Goal: Information Seeking & Learning: Learn about a topic

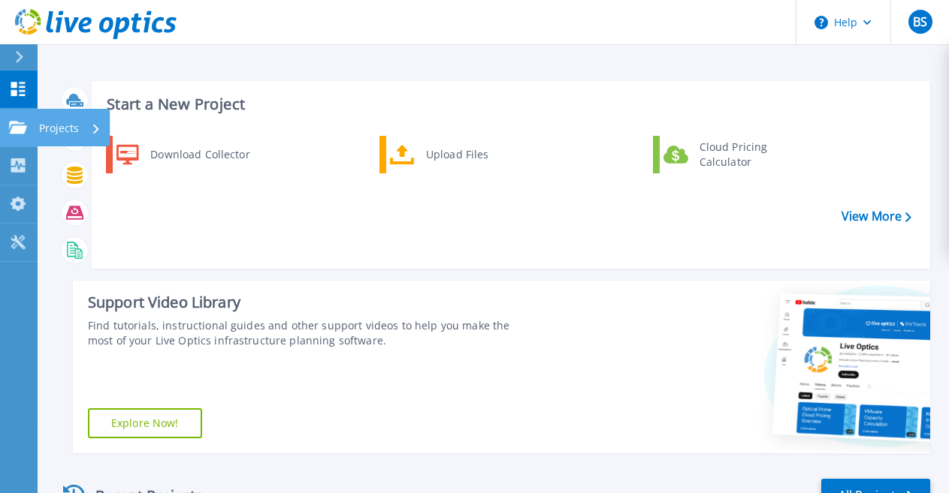
click at [10, 130] on icon at bounding box center [18, 127] width 18 height 13
click at [368, 236] on div "Download Collector Upload Files Cloud Pricing Calculator" at bounding box center [509, 196] width 828 height 129
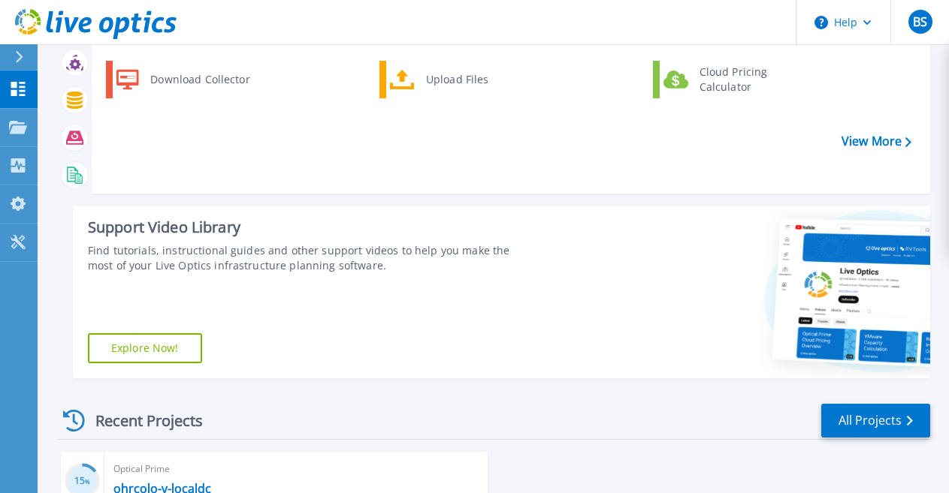
scroll to position [315, 0]
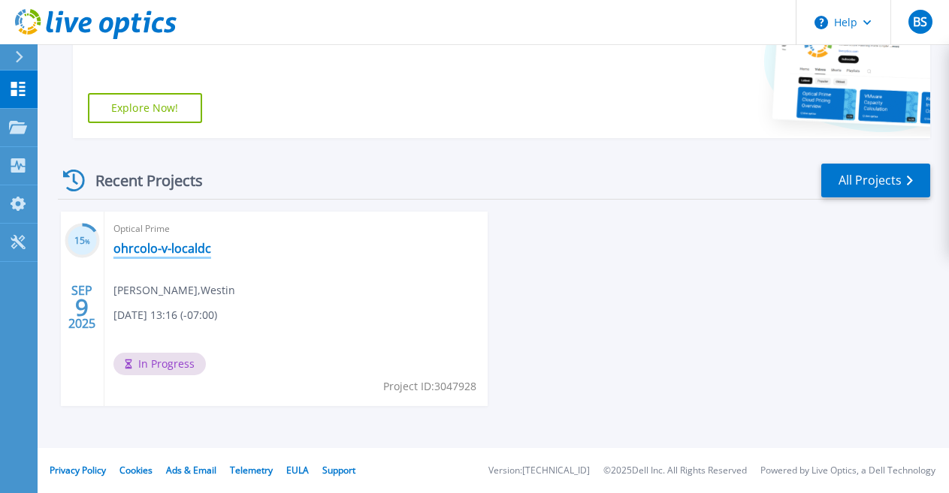
click at [162, 247] on link "ohrcolo-v-localdc" at bounding box center [162, 248] width 98 height 15
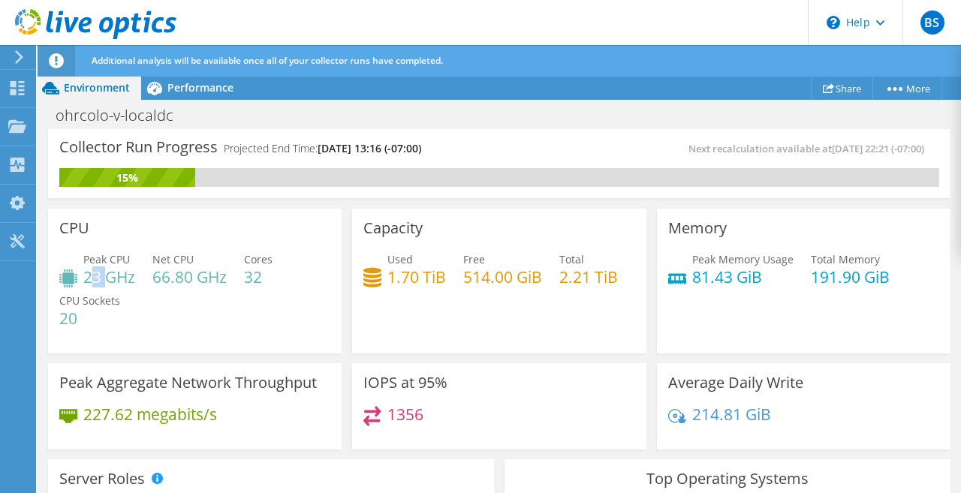
drag, startPoint x: 94, startPoint y: 279, endPoint x: 110, endPoint y: 278, distance: 16.6
click at [110, 278] on h4 "23 GHz" at bounding box center [109, 277] width 52 height 17
click at [101, 281] on h4 "23 GHz" at bounding box center [109, 277] width 52 height 17
drag, startPoint x: 86, startPoint y: 275, endPoint x: 206, endPoint y: 279, distance: 120.2
click at [206, 279] on div "Peak CPU 23 GHz Net CPU 66.80 GHz Cores 32 CPU Sockets 20" at bounding box center [194, 297] width 271 height 90
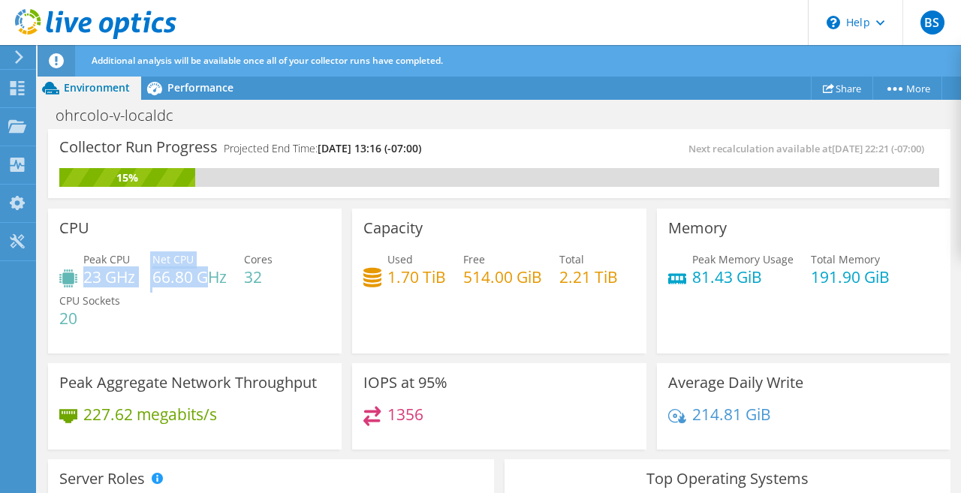
click at [198, 280] on h4 "66.80 GHz" at bounding box center [189, 277] width 74 height 17
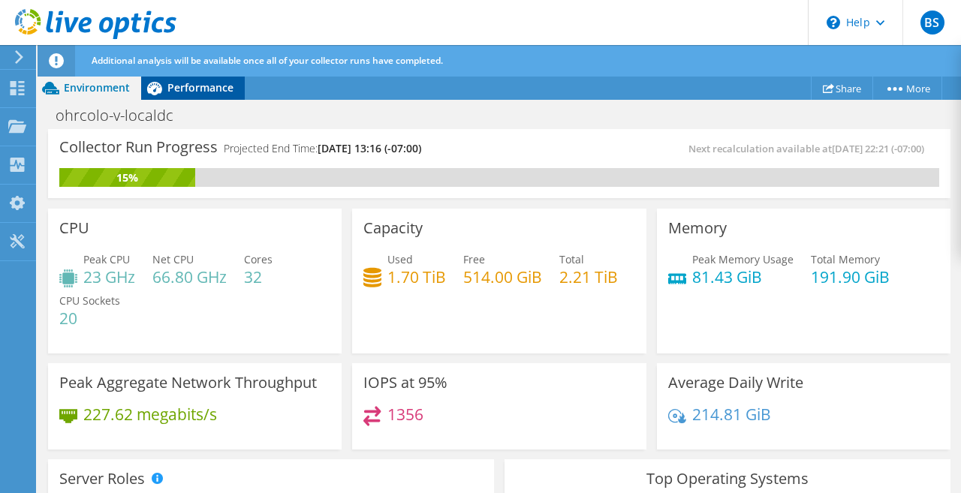
click at [183, 93] on span "Performance" at bounding box center [200, 87] width 66 height 14
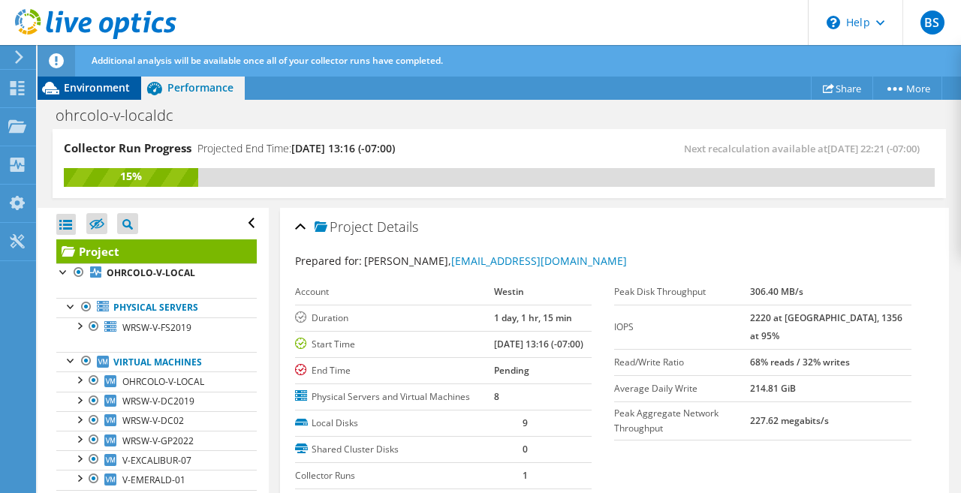
click at [111, 89] on span "Environment" at bounding box center [97, 87] width 66 height 14
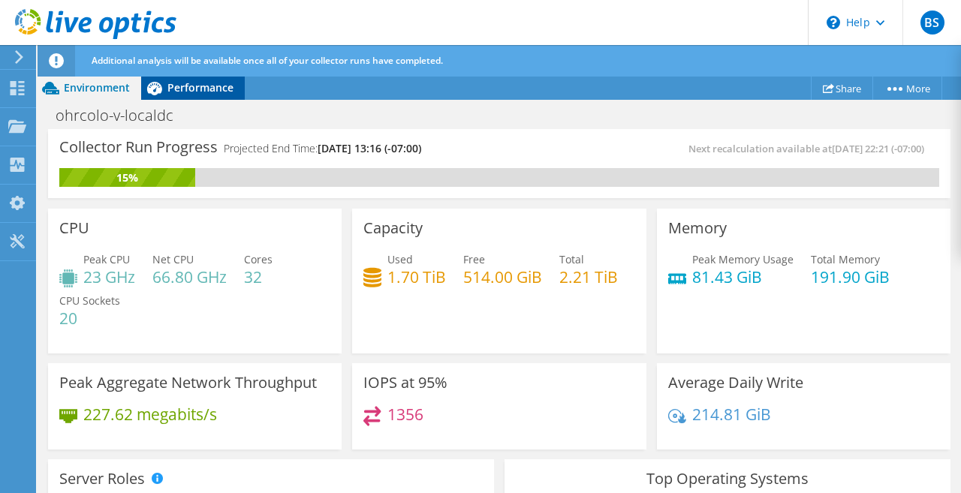
click at [196, 92] on span "Performance" at bounding box center [200, 87] width 66 height 14
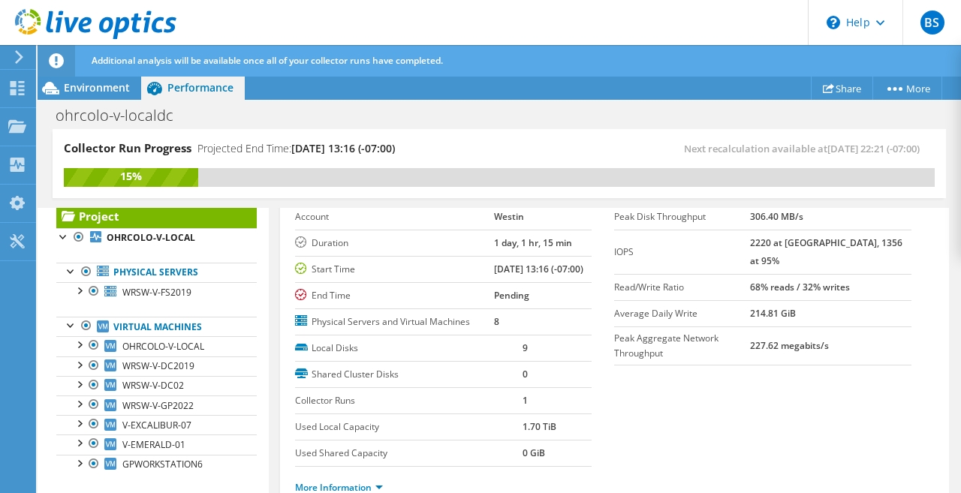
scroll to position [48, 0]
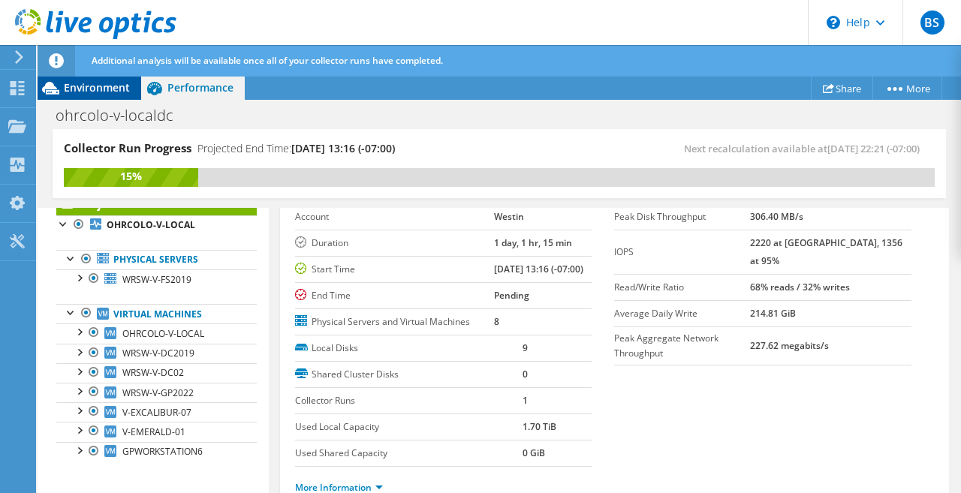
click at [113, 95] on div "Environment" at bounding box center [90, 88] width 104 height 24
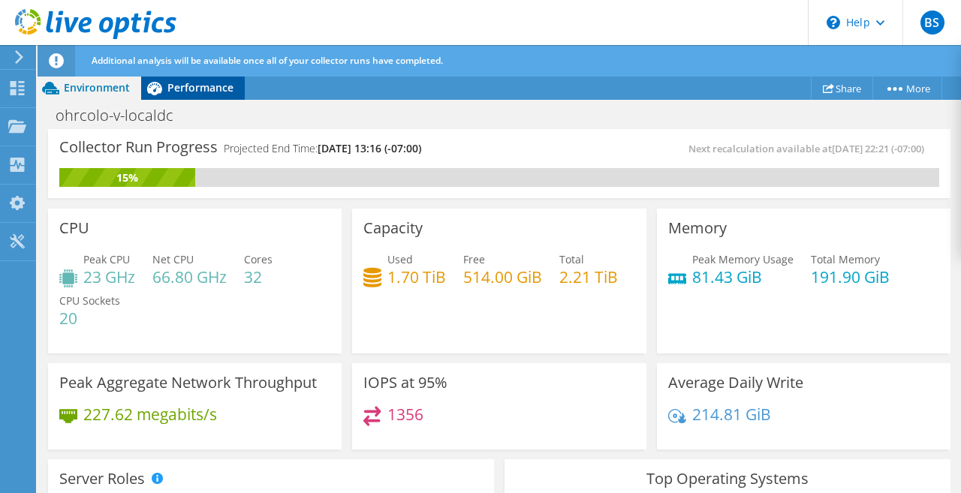
click at [220, 86] on span "Performance" at bounding box center [200, 87] width 66 height 14
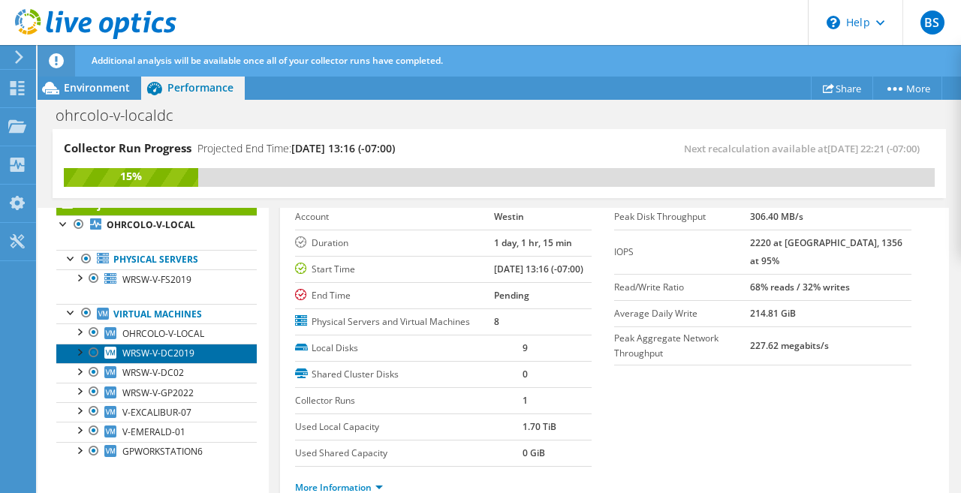
click at [143, 358] on span "WRSW-V-DC2019" at bounding box center [158, 353] width 72 height 13
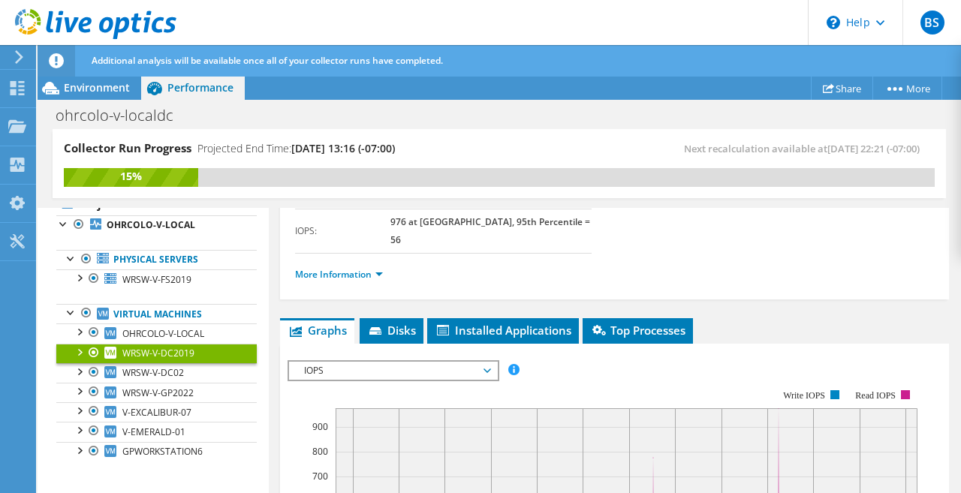
scroll to position [150, 0]
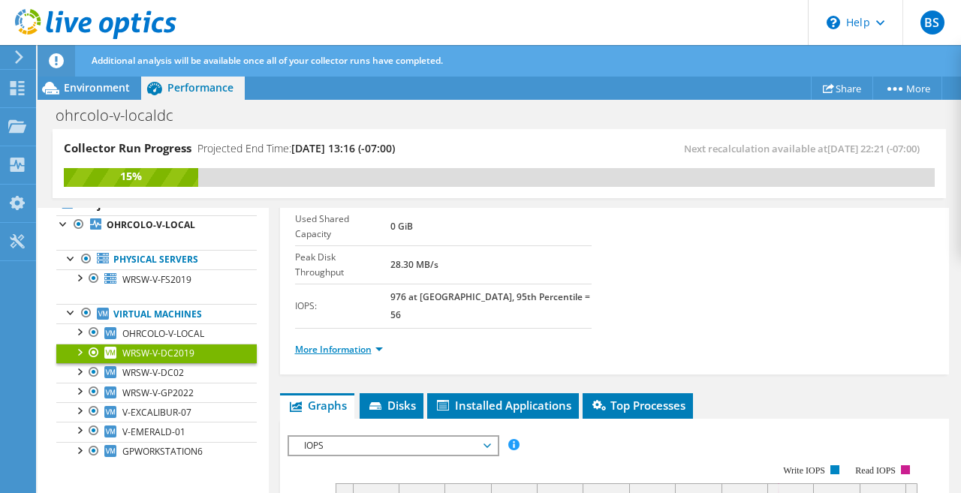
click at [361, 343] on link "More Information" at bounding box center [339, 349] width 88 height 13
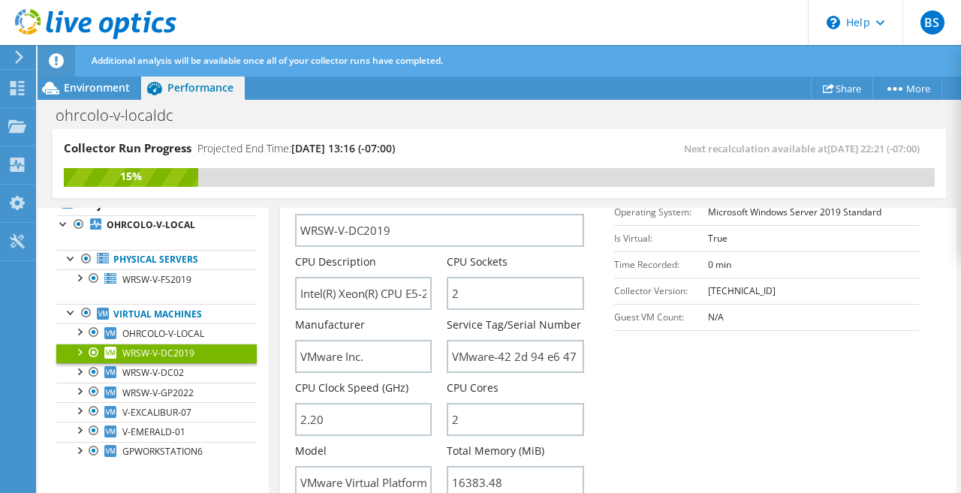
scroll to position [300, 0]
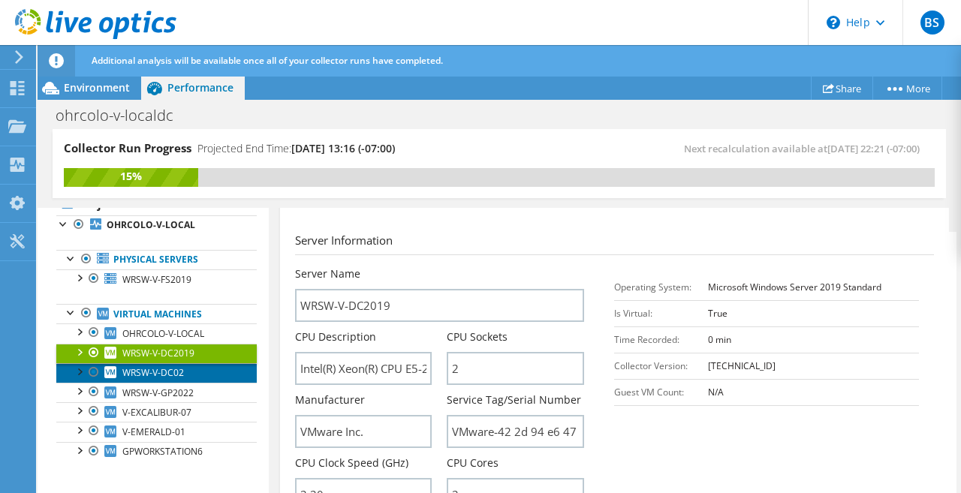
click at [179, 377] on span "WRSW-V-DC02" at bounding box center [153, 373] width 62 height 13
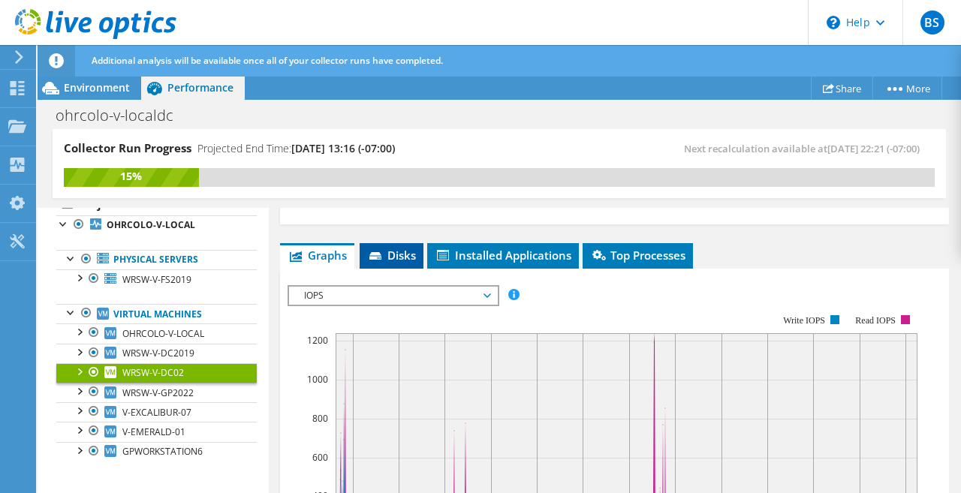
click at [383, 248] on span "Disks" at bounding box center [391, 255] width 49 height 15
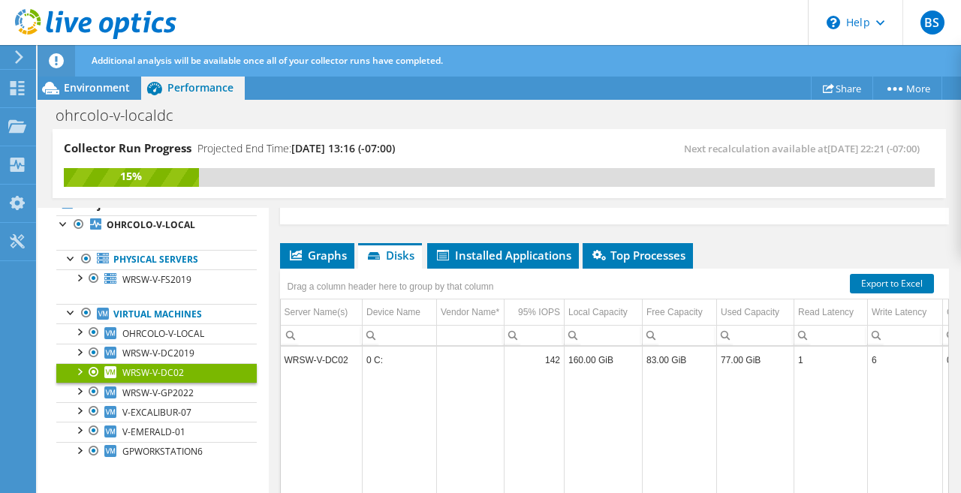
scroll to position [150, 0]
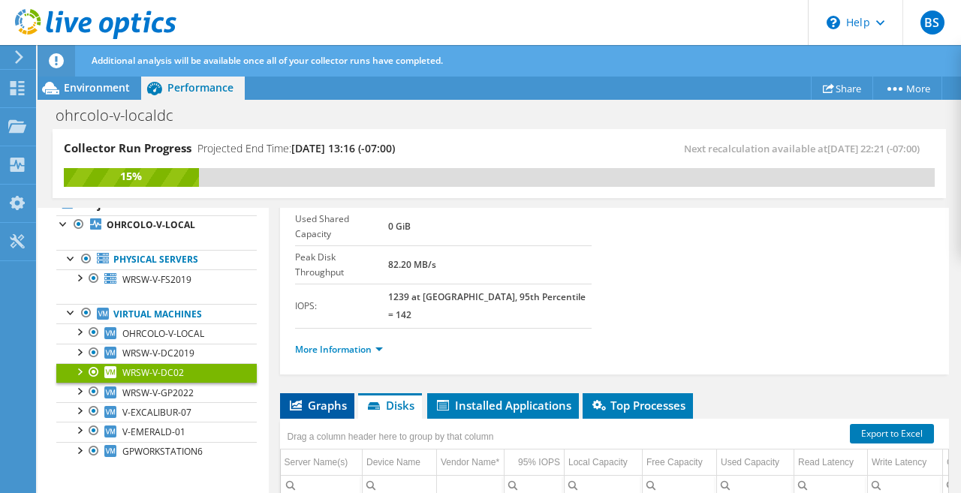
click at [311, 398] on span "Graphs" at bounding box center [317, 405] width 59 height 15
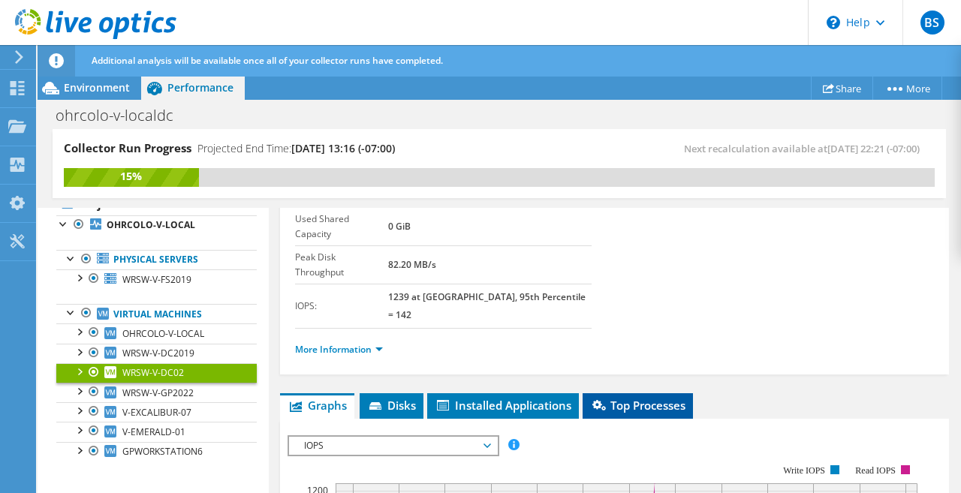
click at [667, 398] on span "Top Processes" at bounding box center [637, 405] width 95 height 15
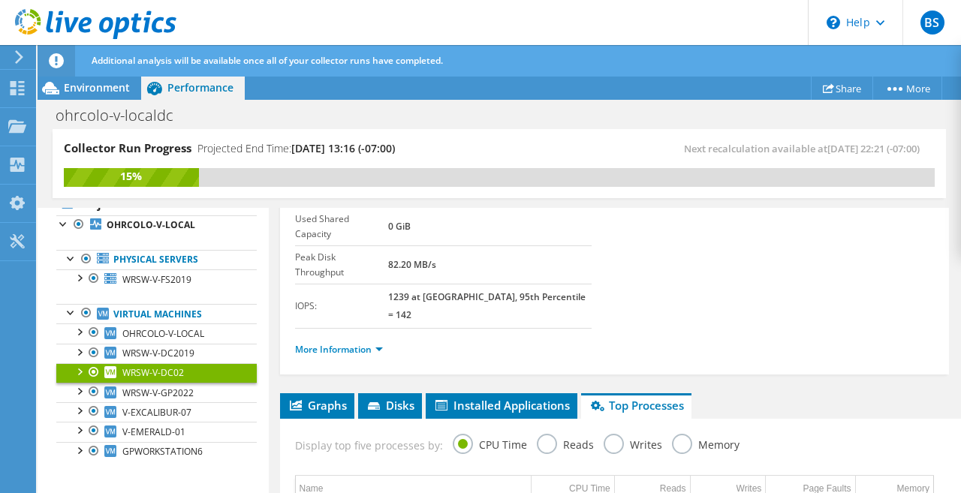
scroll to position [75, 0]
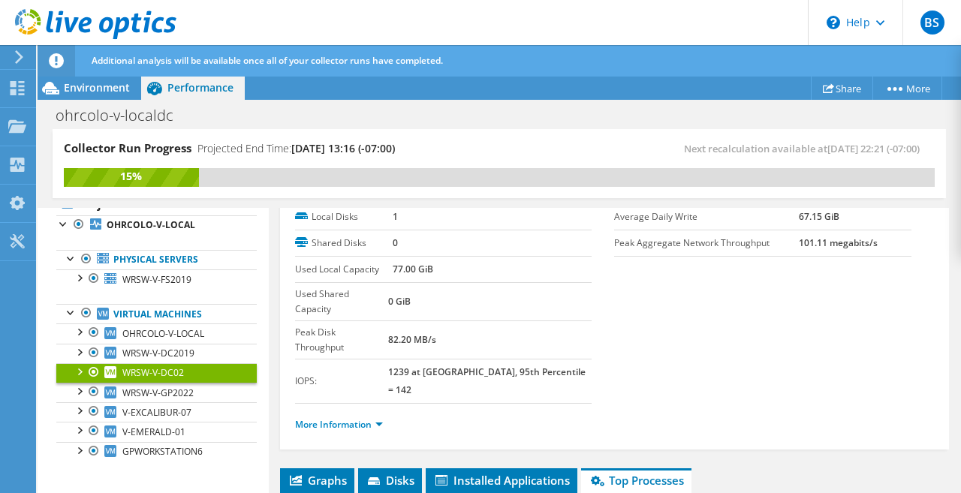
click at [367, 417] on li "More Information" at bounding box center [343, 425] width 97 height 17
click at [367, 418] on link "More Information" at bounding box center [339, 424] width 88 height 13
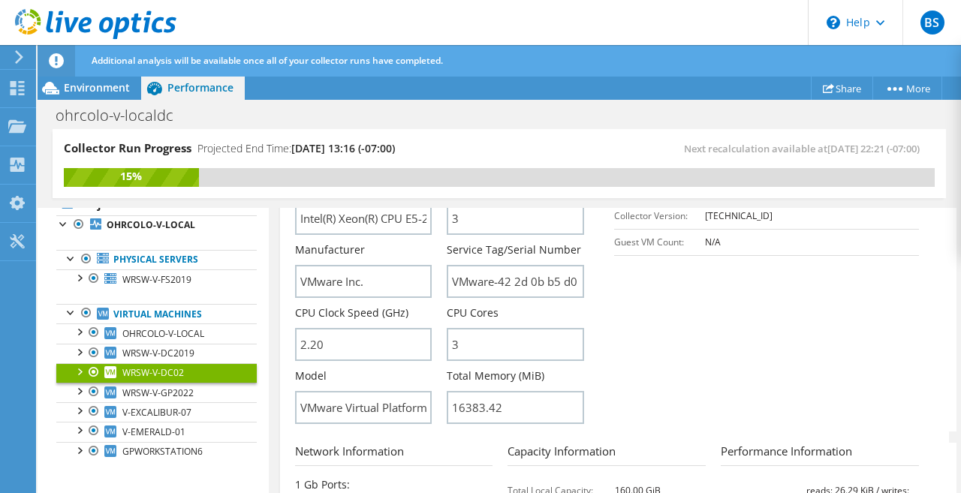
scroll to position [376, 0]
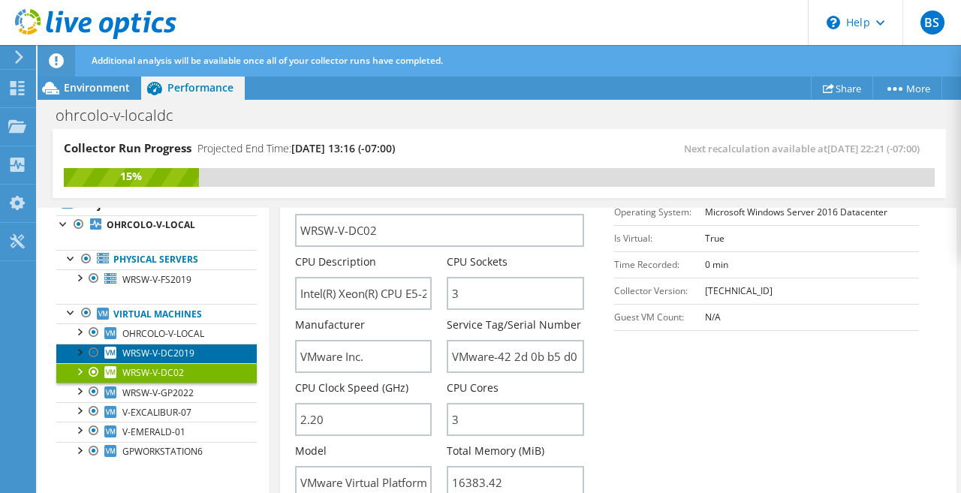
click at [176, 352] on span "WRSW-V-DC2019" at bounding box center [158, 353] width 72 height 13
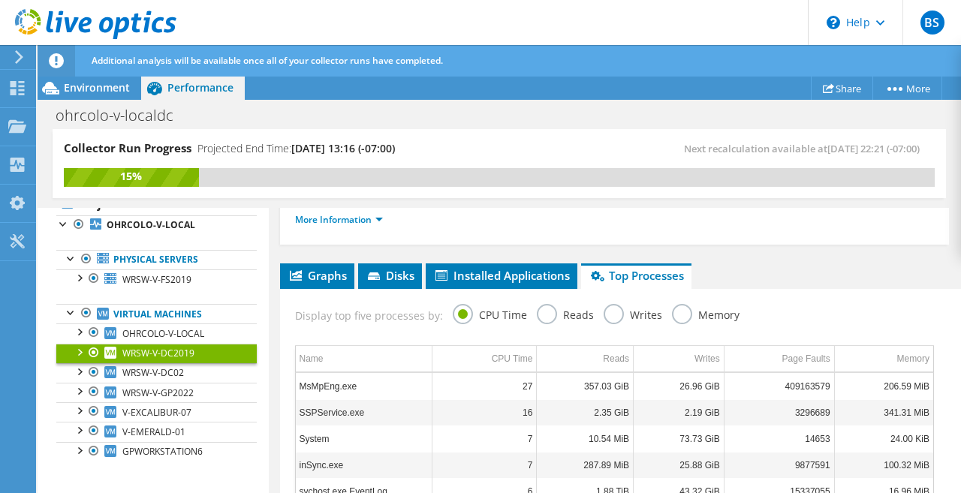
scroll to position [130, 0]
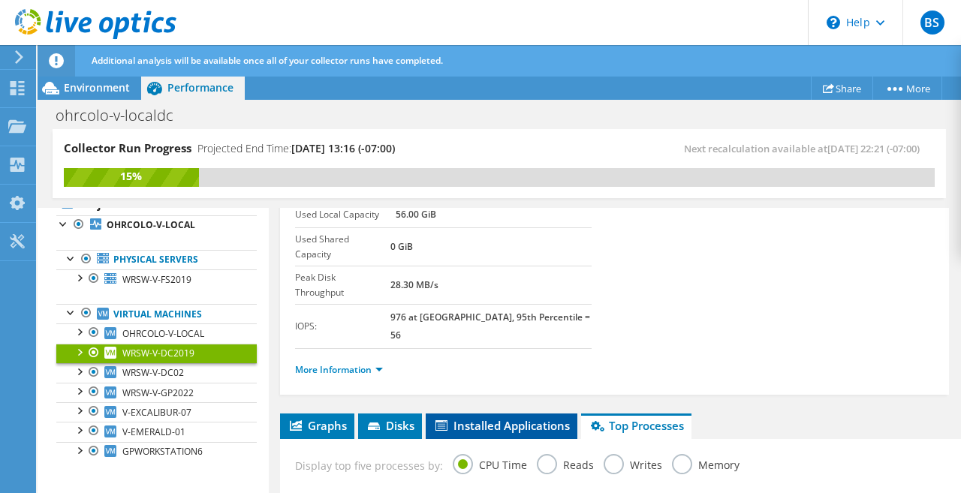
click at [482, 418] on span "Installed Applications" at bounding box center [501, 425] width 137 height 15
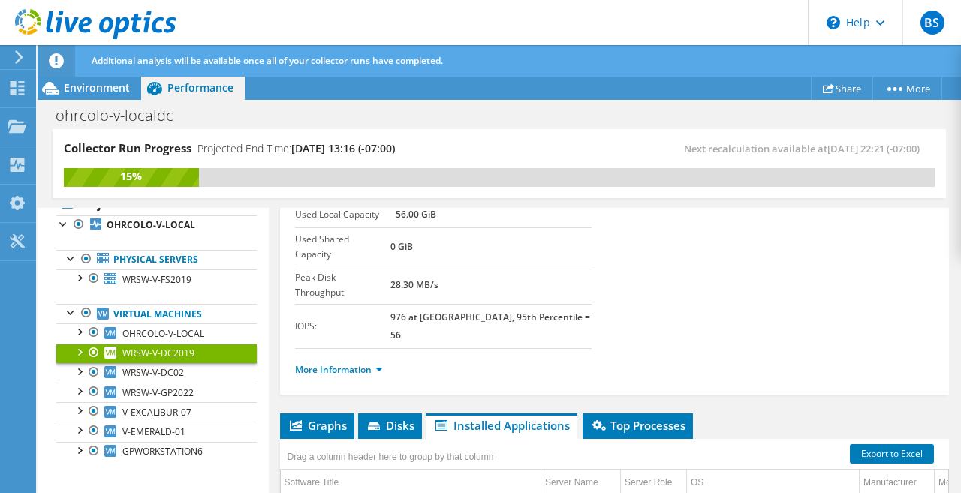
scroll to position [205, 0]
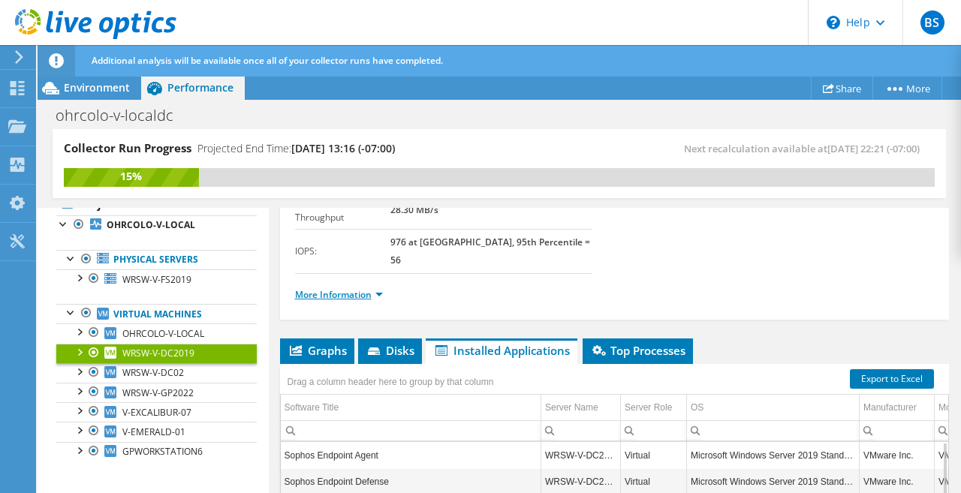
click at [324, 288] on link "More Information" at bounding box center [339, 294] width 88 height 13
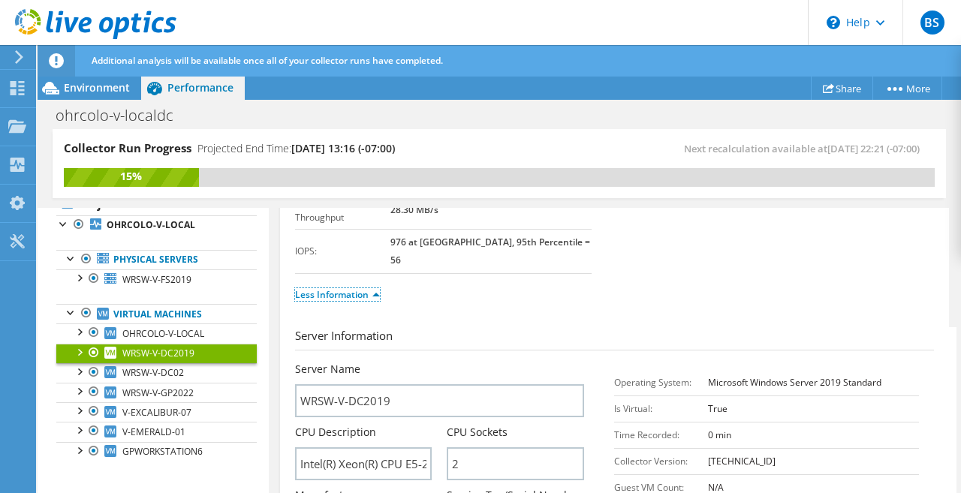
scroll to position [280, 0]
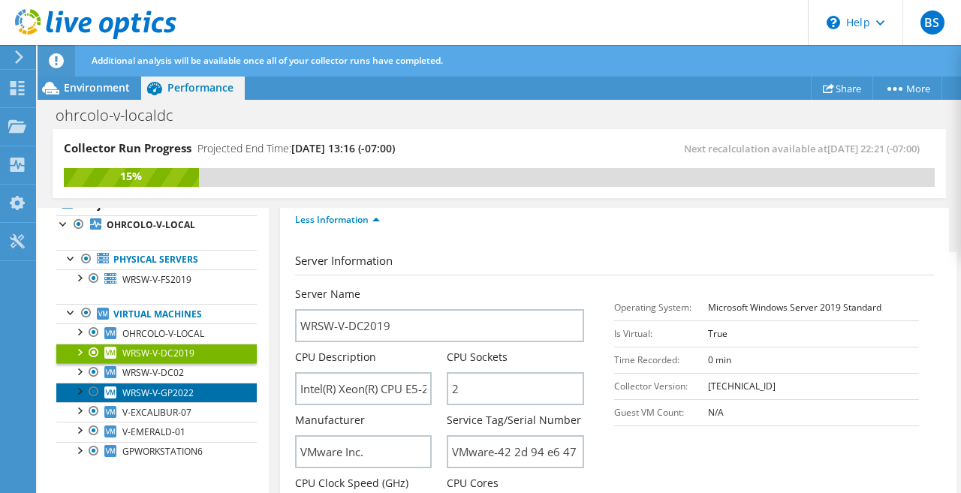
click at [192, 394] on span "WRSW-V-GP2022" at bounding box center [157, 393] width 71 height 13
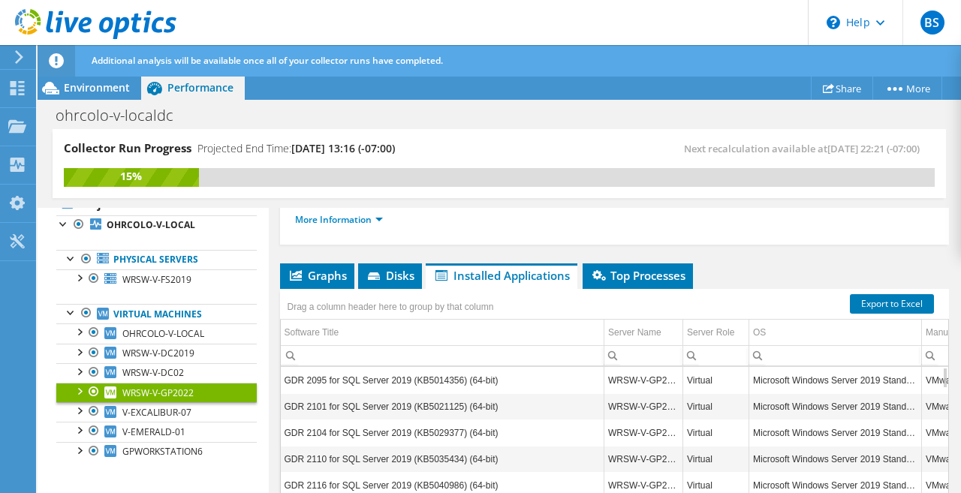
scroll to position [130, 0]
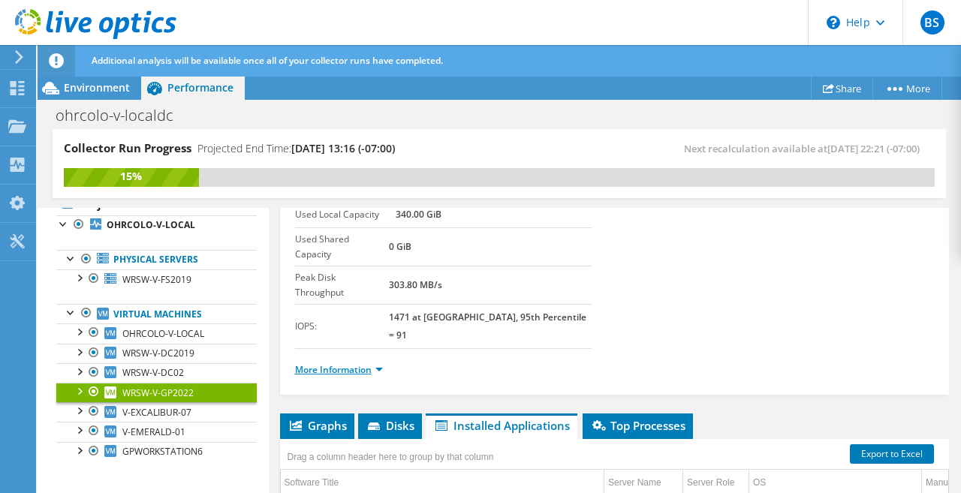
click at [368, 364] on link "More Information" at bounding box center [339, 370] width 88 height 13
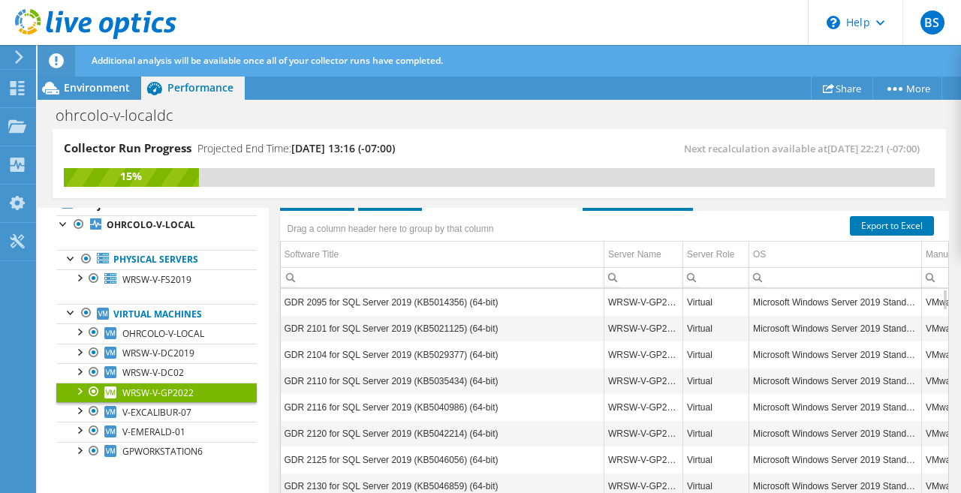
scroll to position [1031, 0]
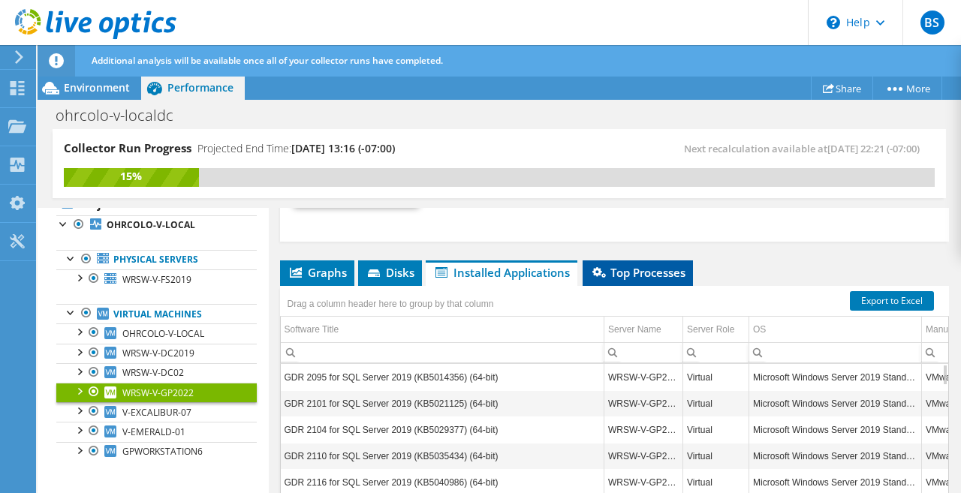
click at [626, 265] on span "Top Processes" at bounding box center [637, 272] width 95 height 15
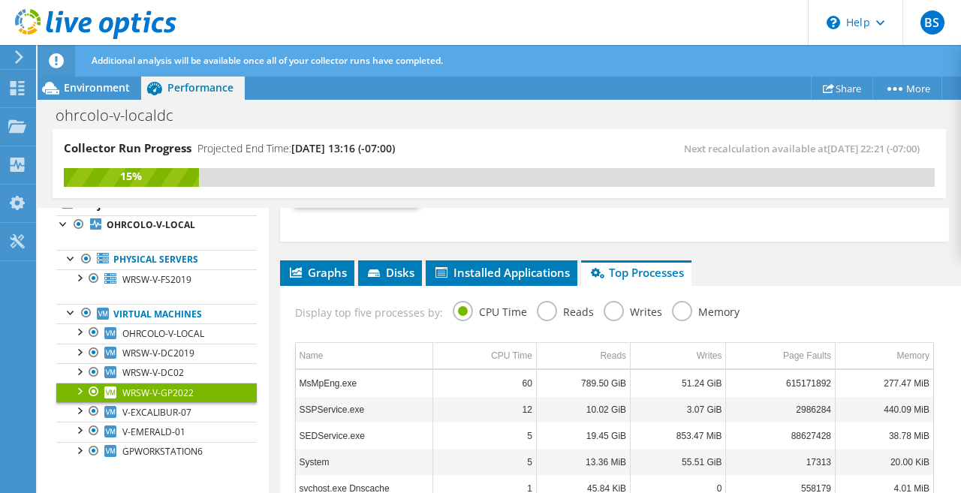
scroll to position [1106, 0]
